Goal: Task Accomplishment & Management: Manage account settings

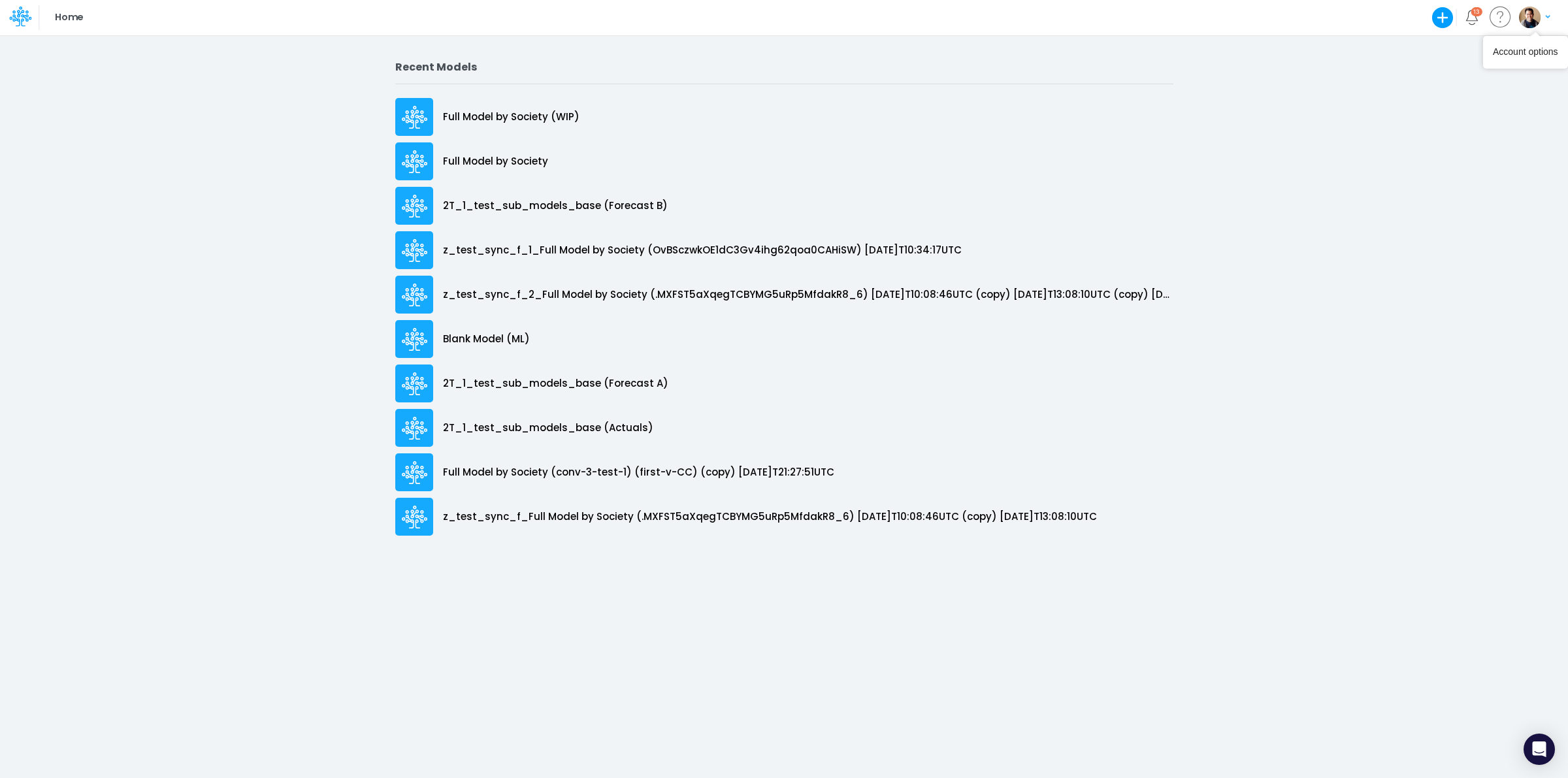
click at [1251, 11] on img "button" at bounding box center [1529, 17] width 21 height 21
click at [1251, 82] on button "Log out" at bounding box center [1481, 77] width 140 height 20
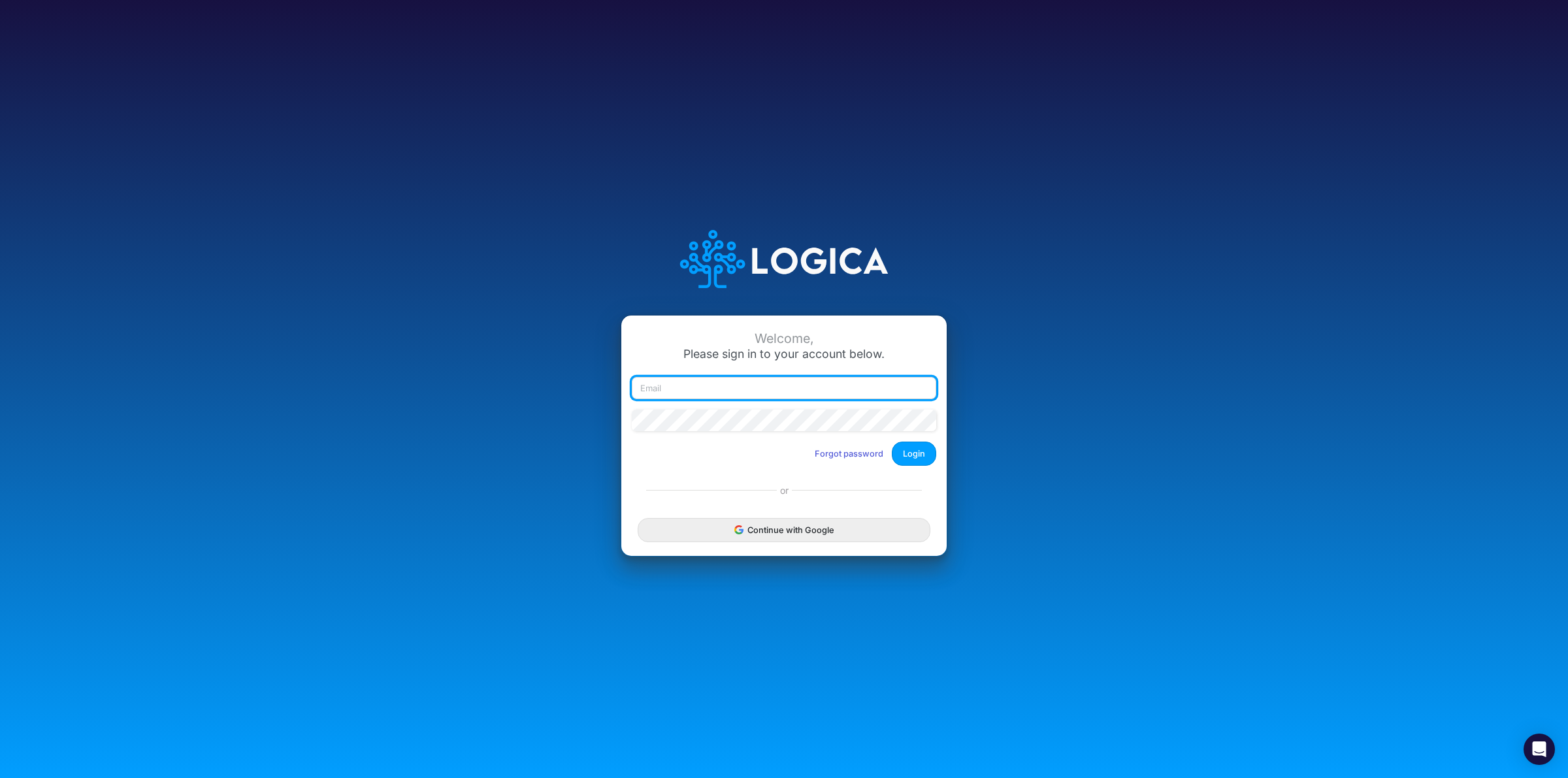
click at [765, 384] on input "email" at bounding box center [783, 387] width 304 height 22
click at [691, 385] on input "email" at bounding box center [783, 387] width 304 height 22
drag, startPoint x: 696, startPoint y: 384, endPoint x: 720, endPoint y: 384, distance: 24.0
click at [696, 384] on input "leandro.castro@logica.cloud" at bounding box center [783, 387] width 304 height 22
type input "leandro.castro+dm@logica.cloud"
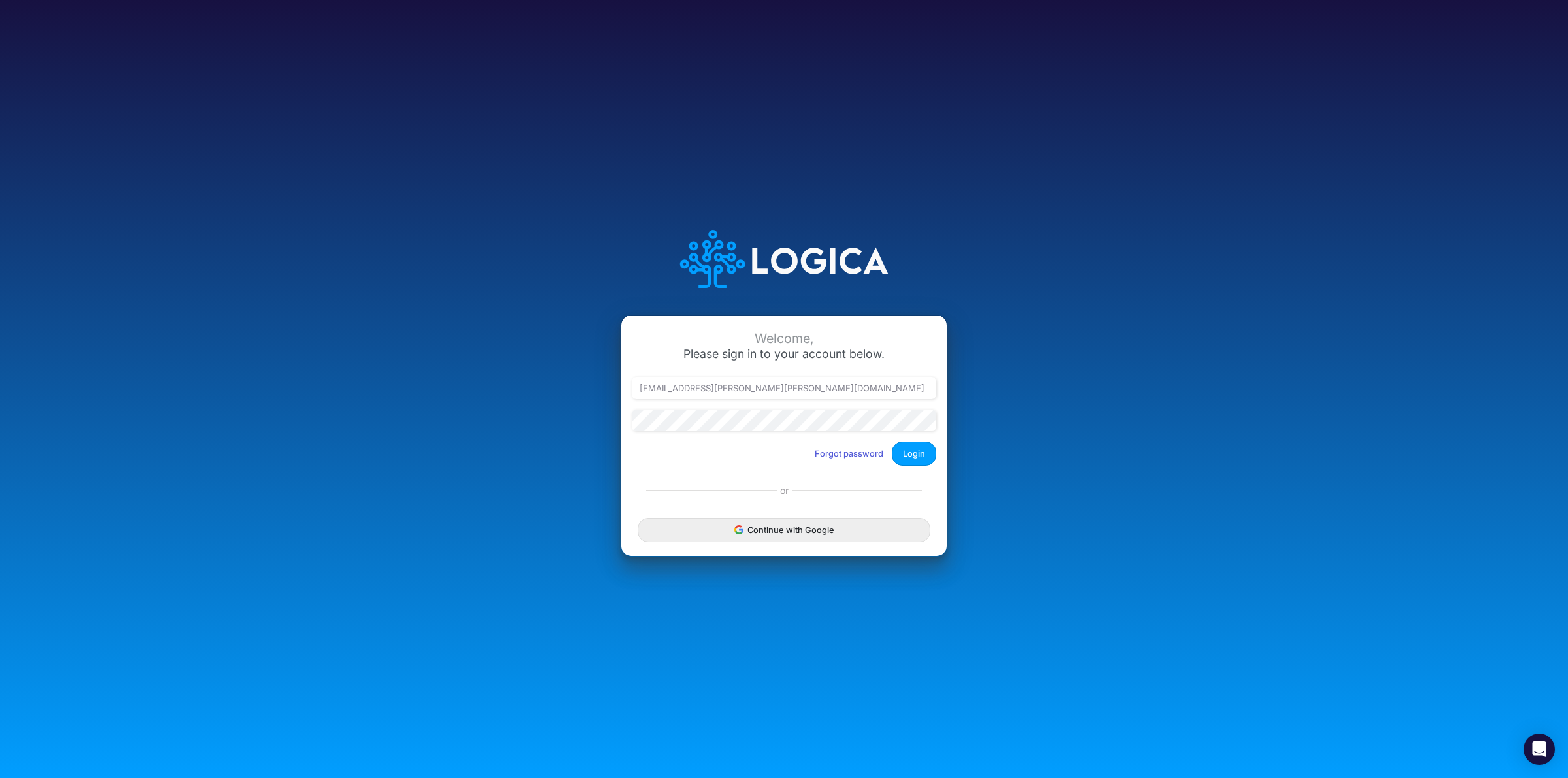
click at [721, 436] on div at bounding box center [784, 425] width 311 height 32
click at [926, 452] on button "Login" at bounding box center [914, 453] width 44 height 24
